Goal: Find specific fact: Find specific fact

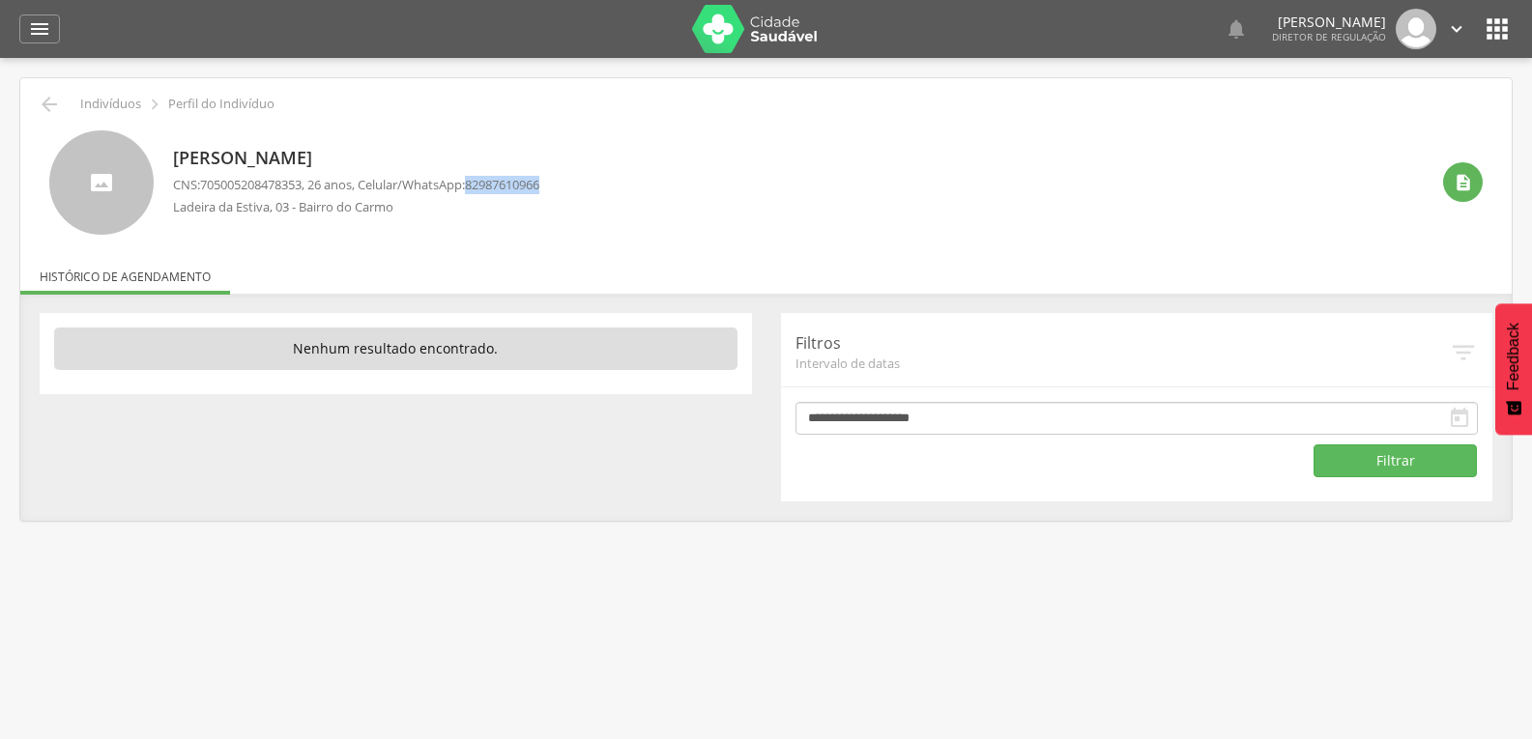
drag, startPoint x: 564, startPoint y: 186, endPoint x: 483, endPoint y: 190, distance: 80.4
click at [483, 190] on div "[PERSON_NAME] CNS: [PHONE_NUMBER] , 26 anos, Celular/WhatsApp: 82987610966 Lade…" at bounding box center [801, 182] width 1256 height 104
copy span "82987610966"
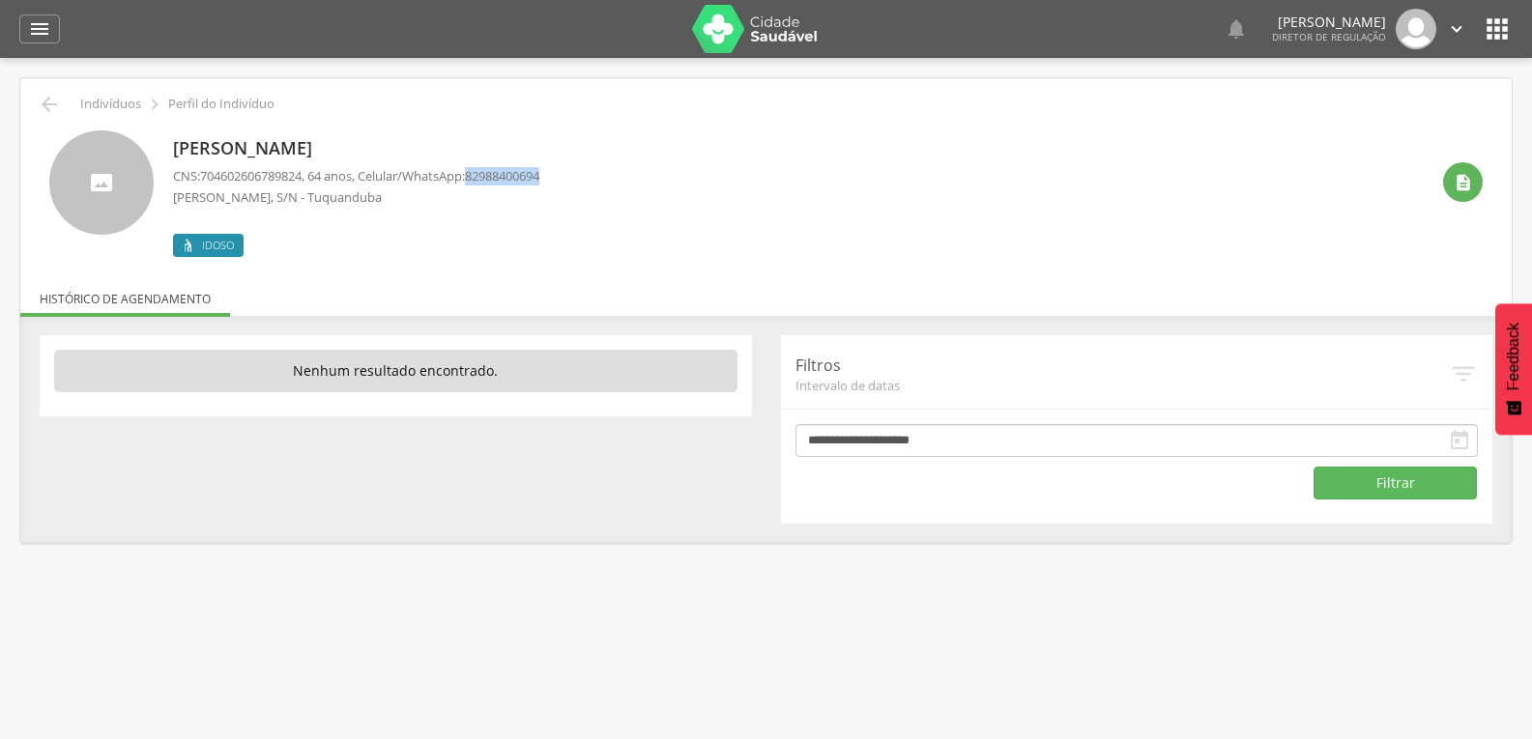
drag, startPoint x: 568, startPoint y: 184, endPoint x: 481, endPoint y: 178, distance: 87.2
click at [481, 178] on div "Leoncio Jorge da Silva CNS: 704602606789824 , 64 anos, Celular/WhatsApp: 829884…" at bounding box center [801, 193] width 1256 height 127
copy span "82988400694"
